Goal: Download file/media

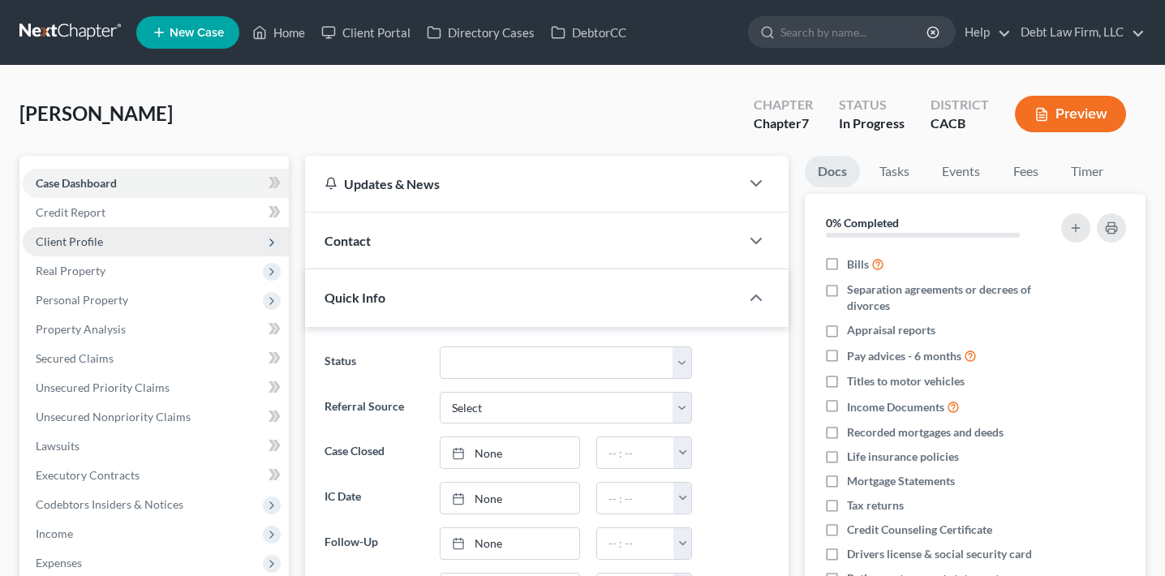
click at [170, 246] on span "Client Profile" at bounding box center [156, 241] width 266 height 29
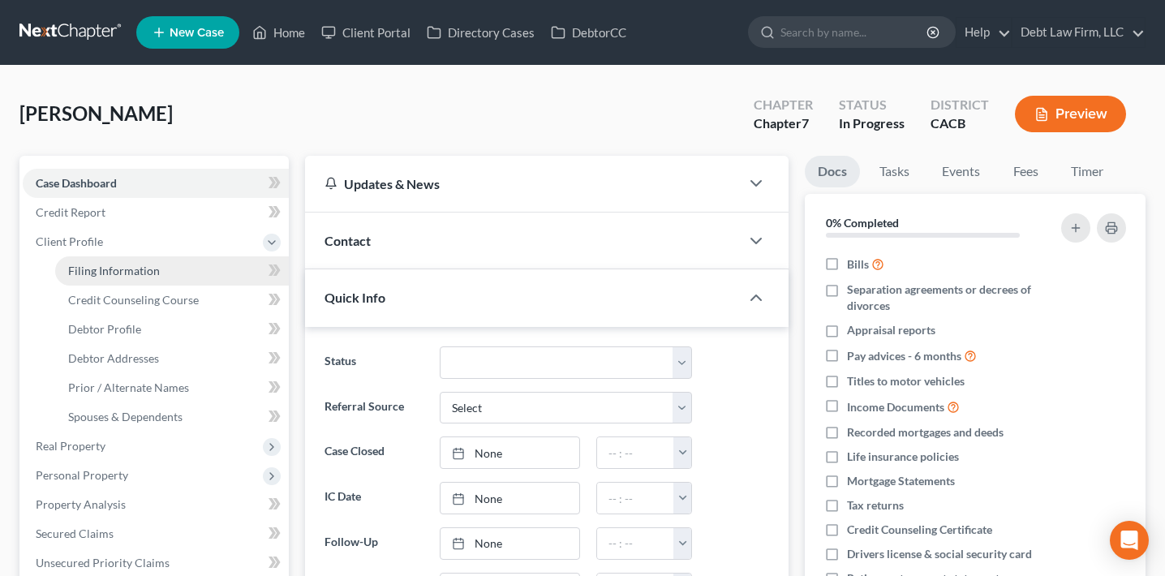
click at [169, 270] on link "Filing Information" at bounding box center [172, 270] width 234 height 29
select select "0"
select select "3"
select select "0"
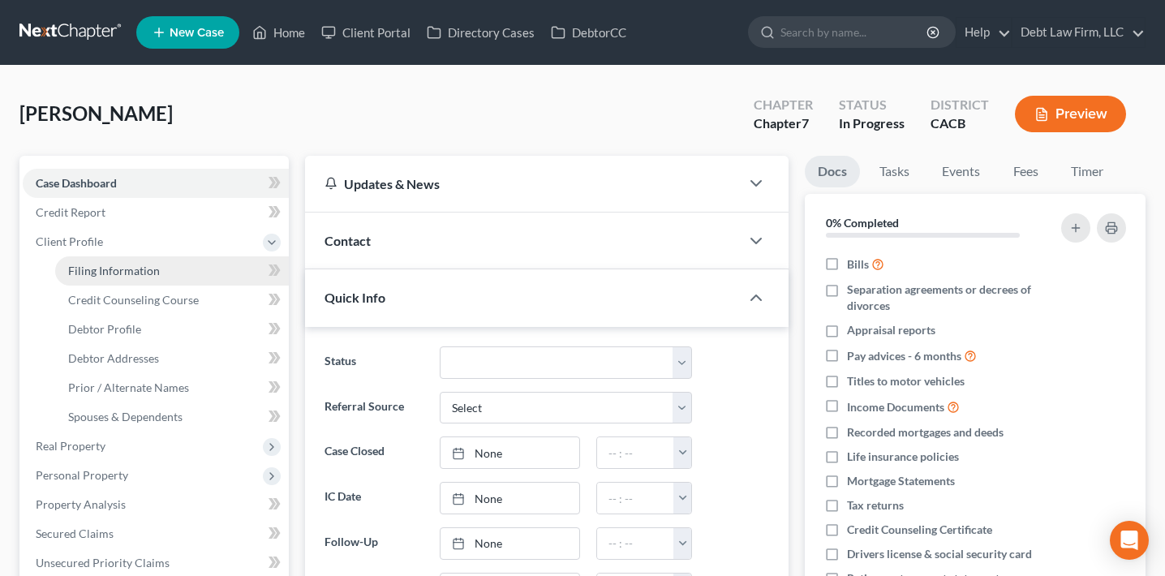
select select "4"
select select "1"
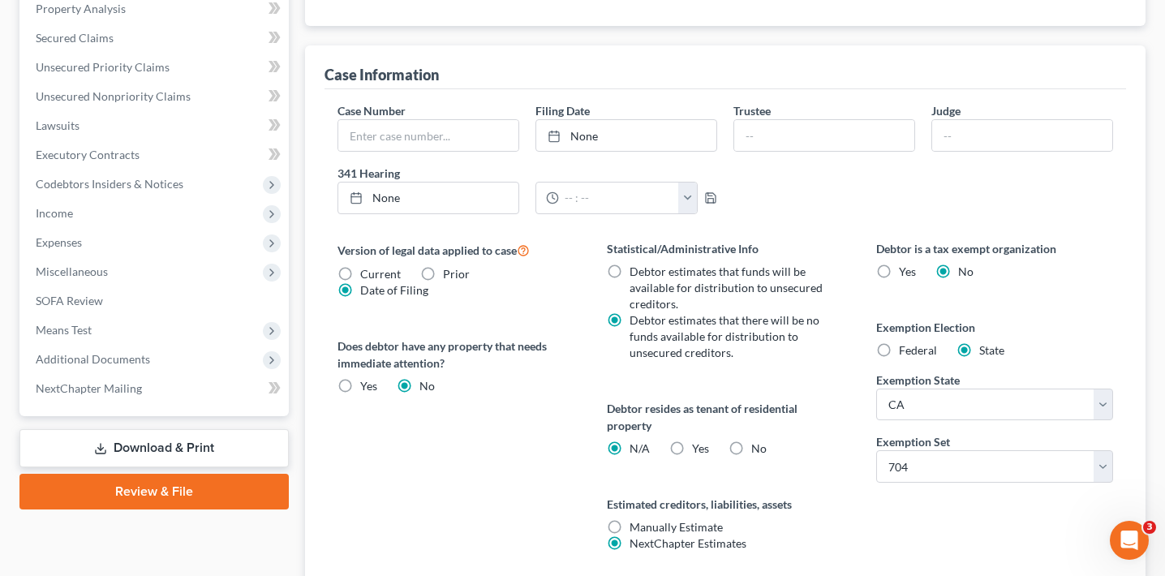
scroll to position [563, 0]
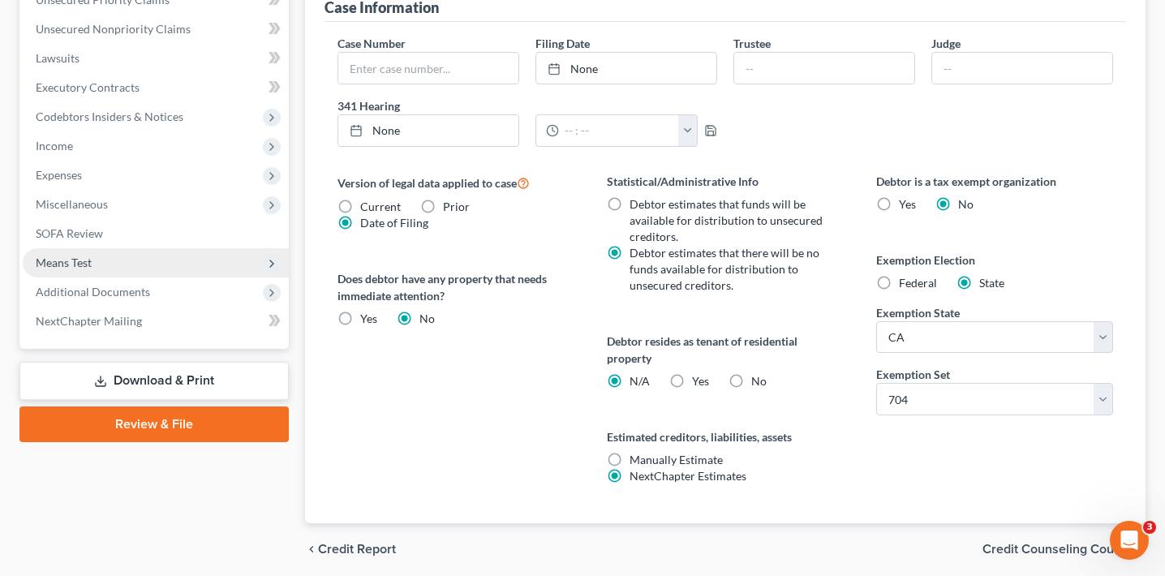
click at [153, 272] on span "Means Test" at bounding box center [156, 262] width 266 height 29
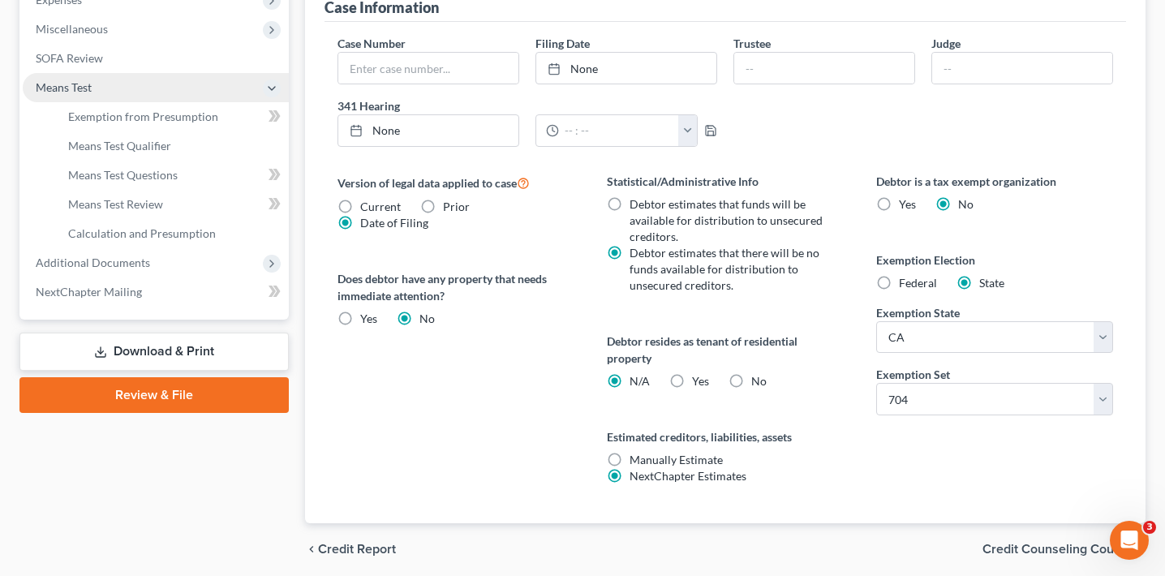
scroll to position [388, 0]
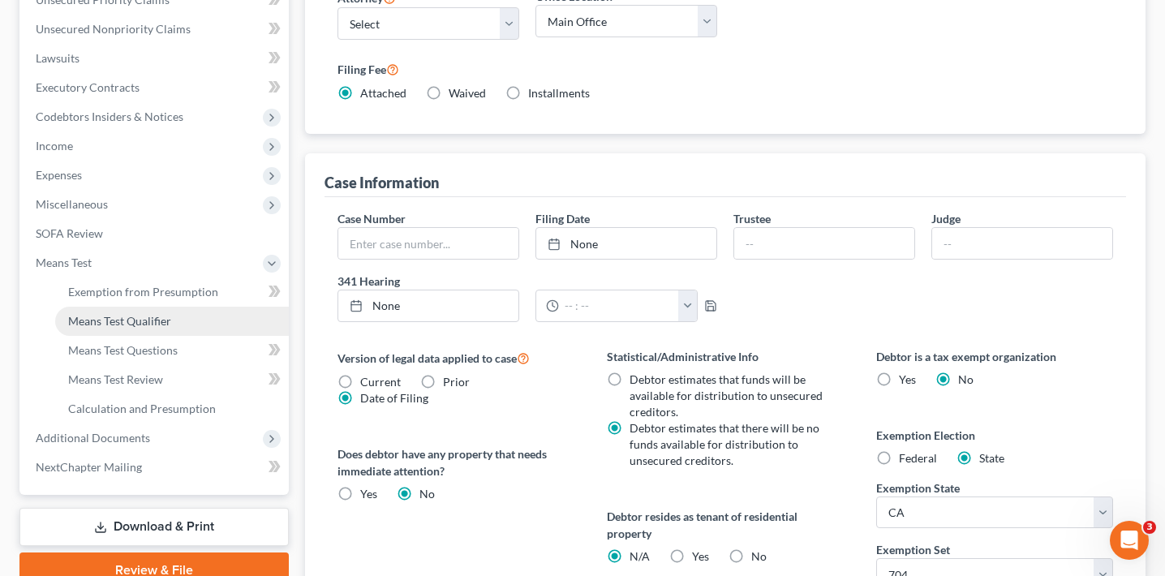
click at [153, 325] on span "Means Test Qualifier" at bounding box center [119, 321] width 103 height 14
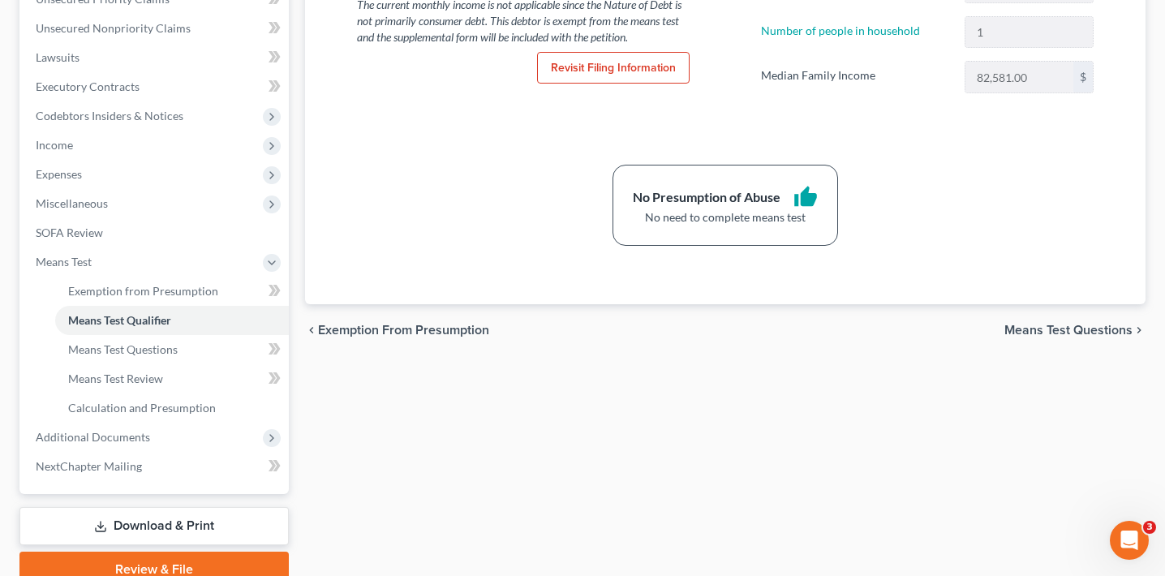
scroll to position [394, 0]
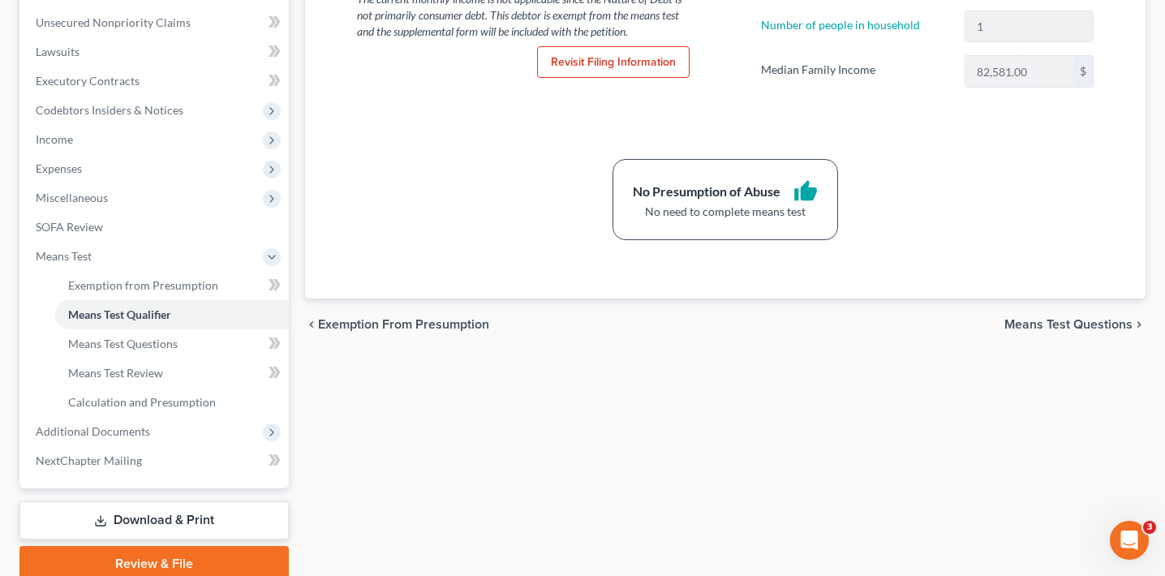
click at [144, 514] on link "Download & Print" at bounding box center [153, 520] width 269 height 38
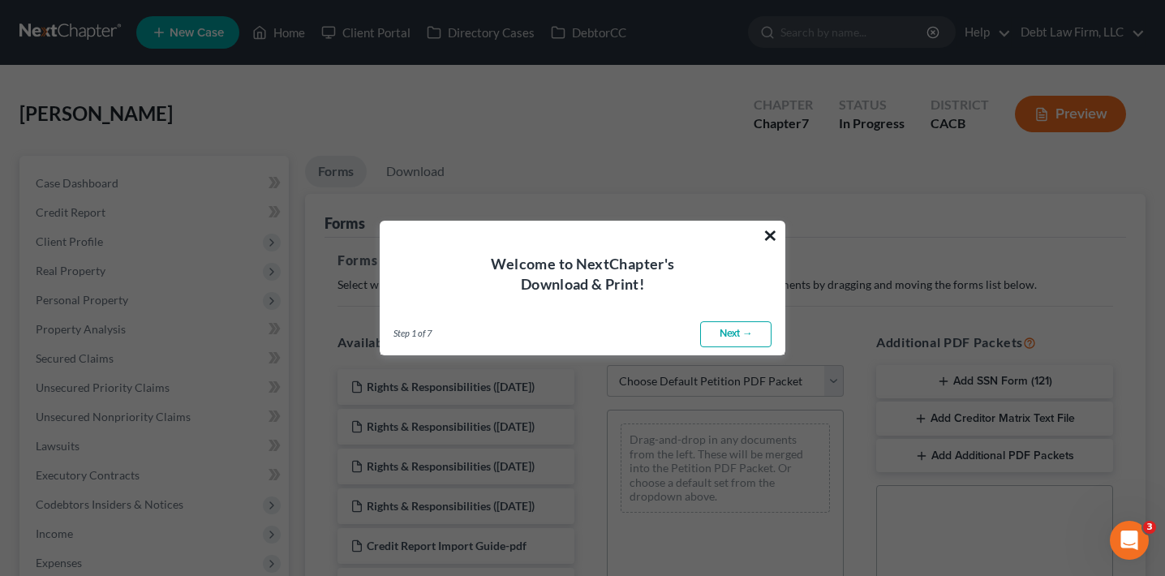
click at [768, 238] on button "×" at bounding box center [770, 235] width 15 height 26
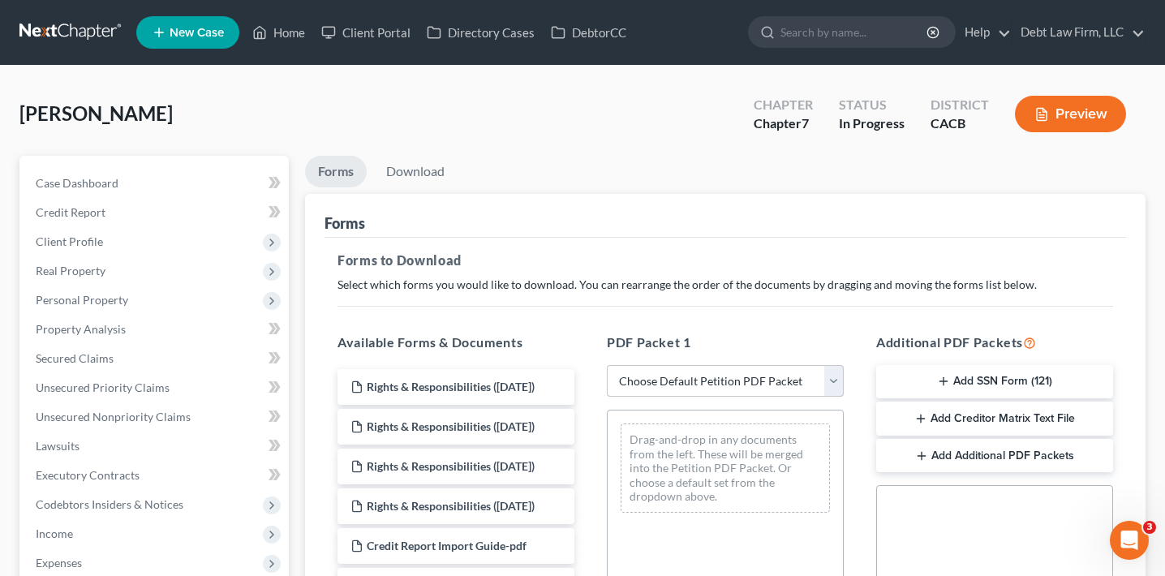
click at [693, 389] on select "Choose Default Petition PDF Packet Complete Bankruptcy Petition (all forms and …" at bounding box center [725, 381] width 237 height 32
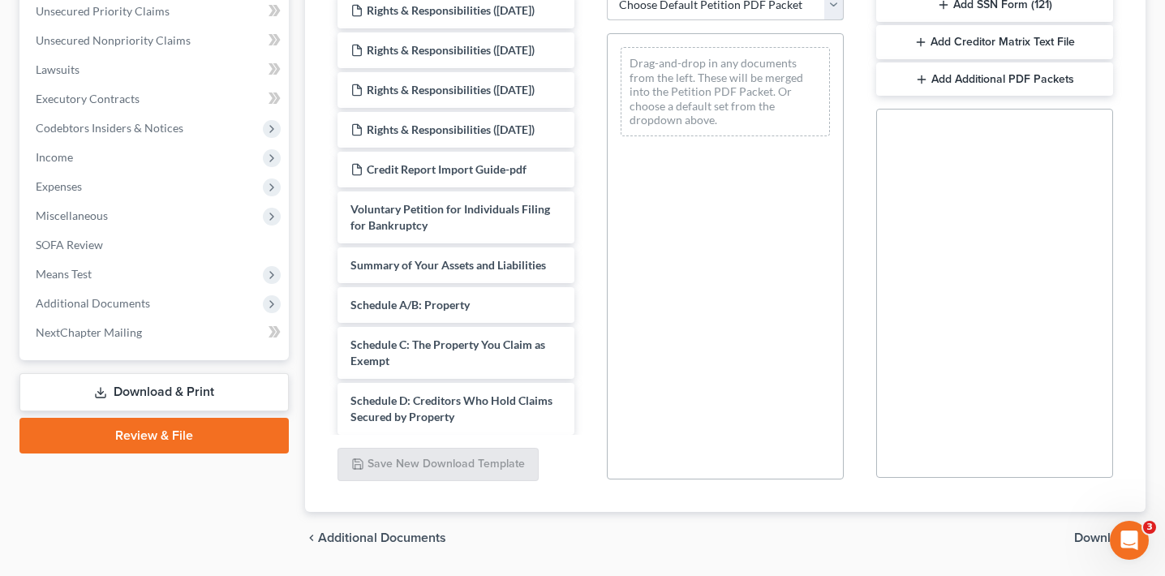
scroll to position [425, 0]
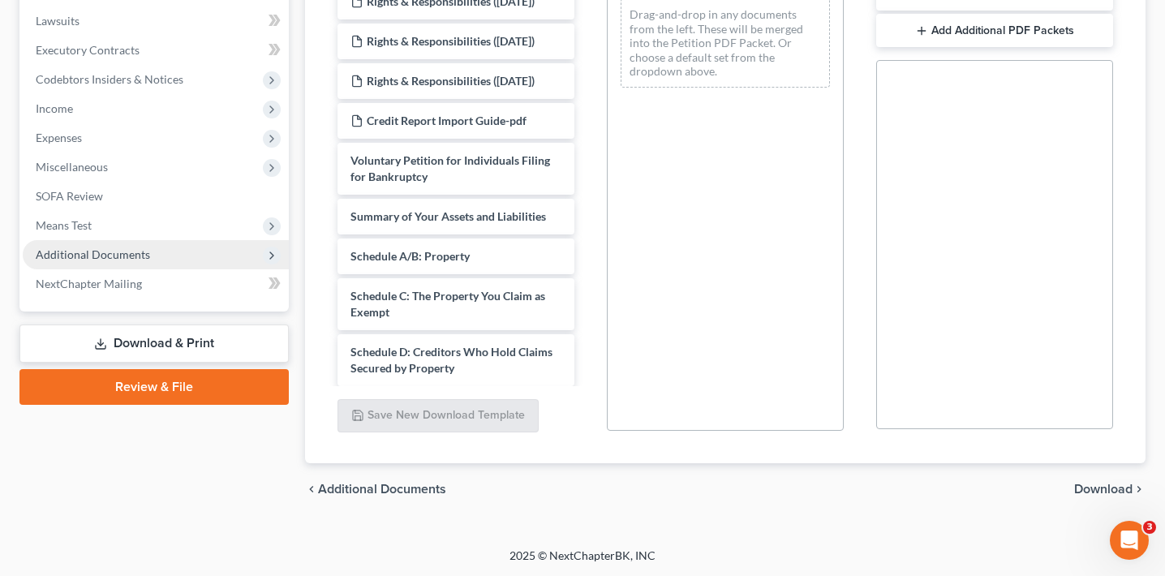
click at [147, 253] on span "Additional Documents" at bounding box center [156, 254] width 266 height 29
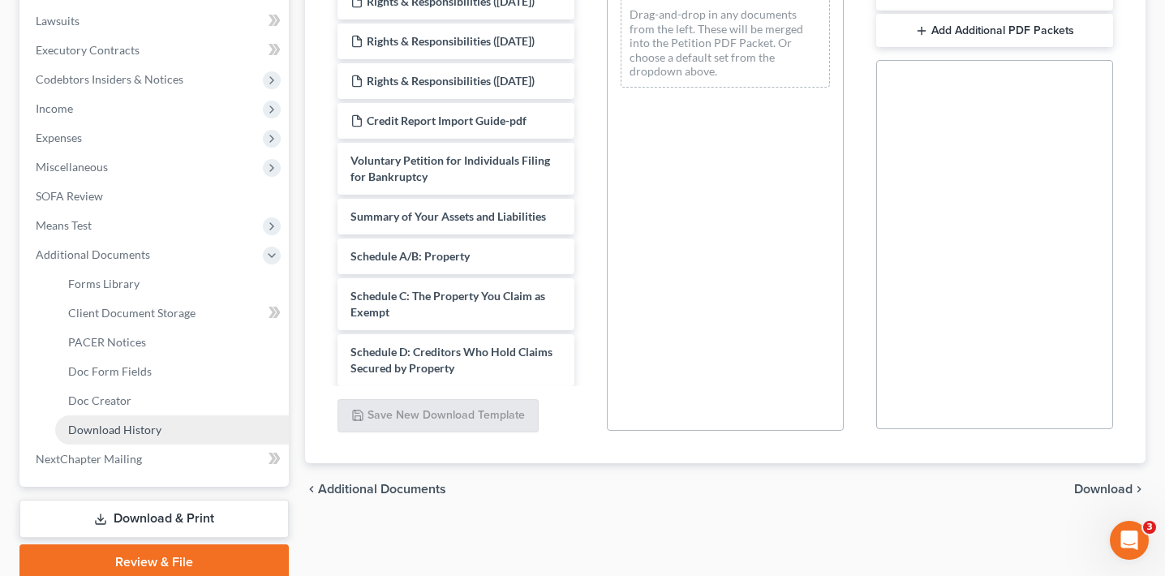
click at [153, 426] on span "Download History" at bounding box center [114, 430] width 93 height 14
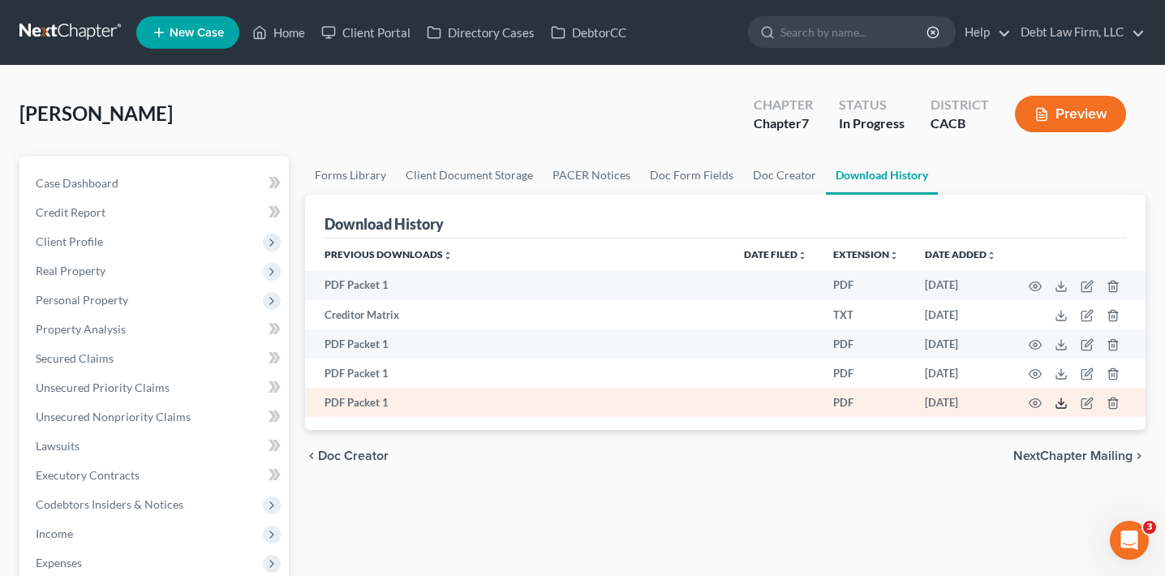
click at [1059, 402] on polyline at bounding box center [1062, 403] width 6 height 2
